Goal: Browse casually

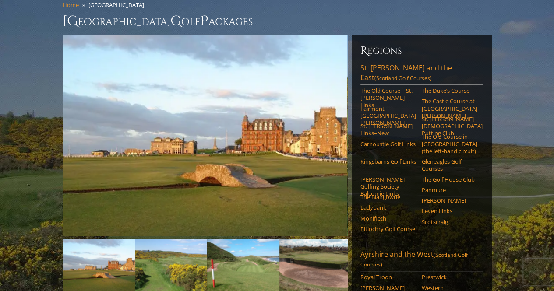
scroll to position [76, 0]
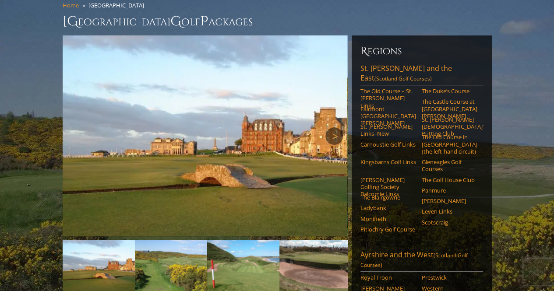
click at [331, 127] on link "Next" at bounding box center [334, 136] width 18 height 18
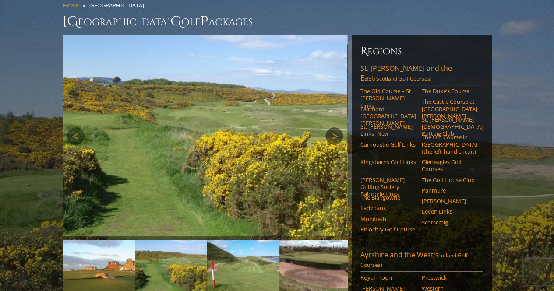
click at [331, 127] on link "Next" at bounding box center [334, 136] width 18 height 18
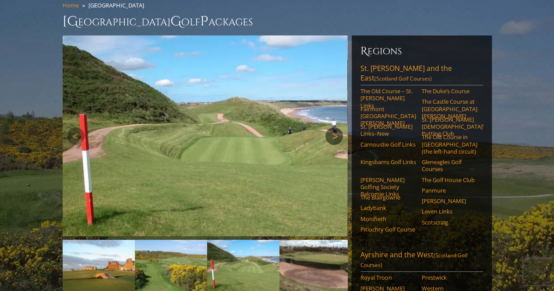
click at [331, 127] on link "Next" at bounding box center [334, 136] width 18 height 18
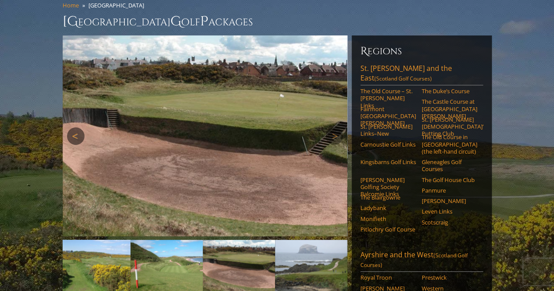
click at [74, 127] on link "Previous" at bounding box center [76, 136] width 18 height 18
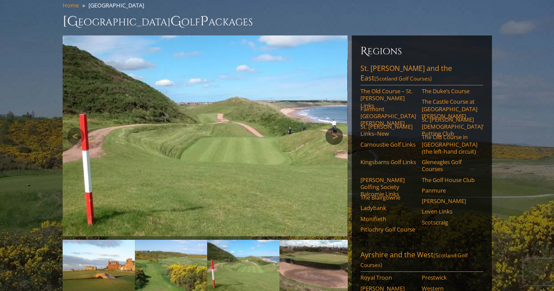
click at [333, 127] on link "Next" at bounding box center [334, 136] width 18 height 18
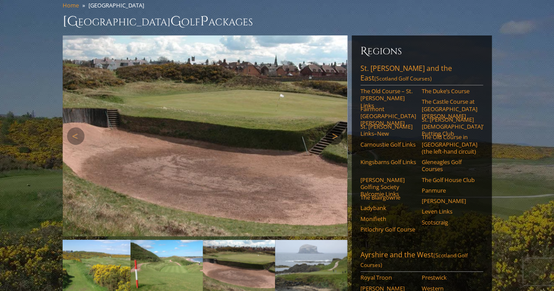
click at [333, 127] on link "Next" at bounding box center [334, 136] width 18 height 18
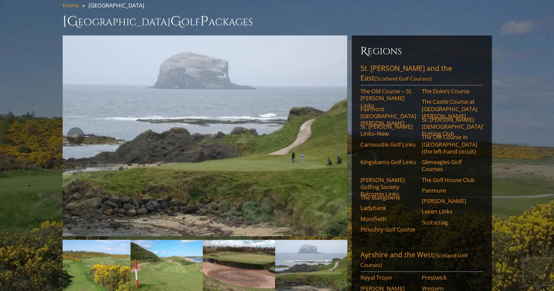
click at [333, 127] on link "Next" at bounding box center [334, 136] width 18 height 18
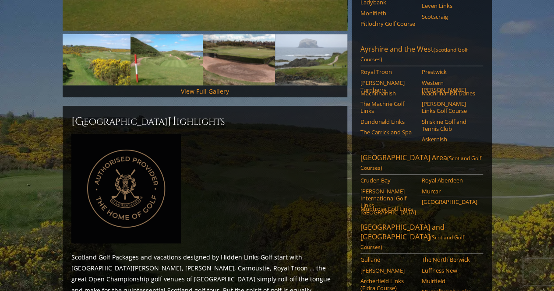
scroll to position [0, 0]
